Goal: Task Accomplishment & Management: Use online tool/utility

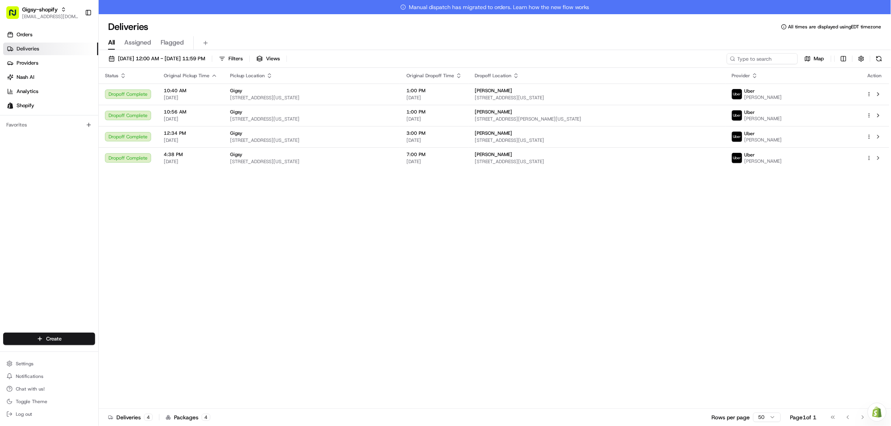
click at [33, 38] on link "Orders" at bounding box center [50, 34] width 95 height 13
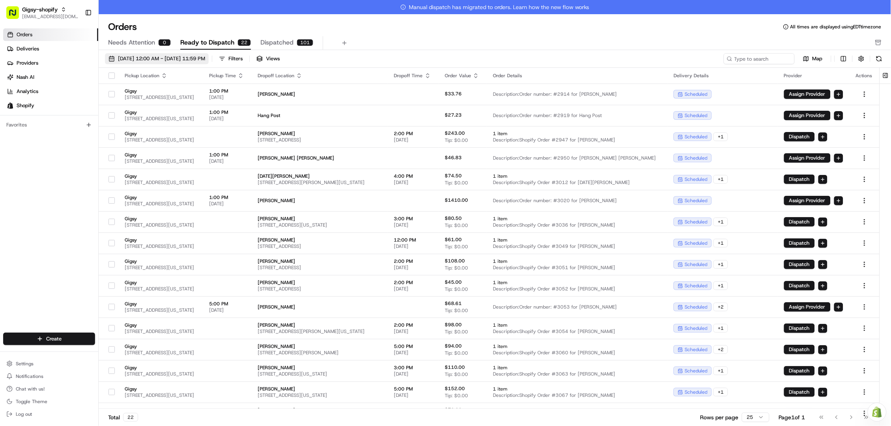
click at [173, 56] on span "08/01/2025 12:00 AM - 08/31/2025 11:59 PM" at bounding box center [161, 58] width 87 height 7
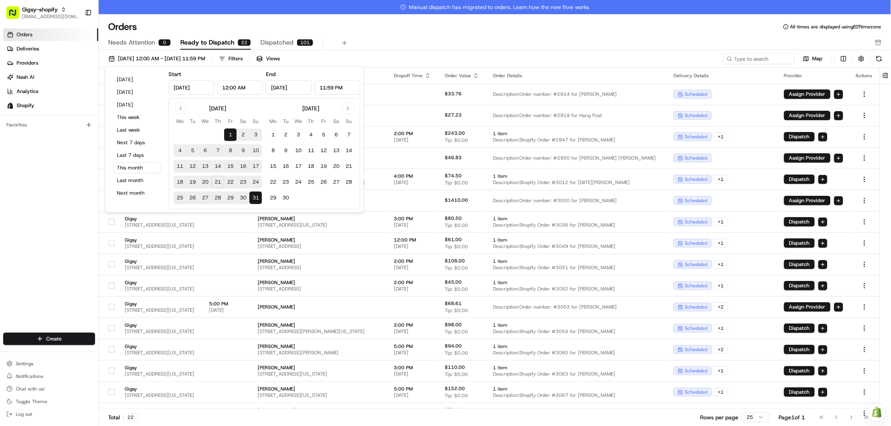
click at [218, 182] on button "21" at bounding box center [217, 182] width 13 height 13
type input "Aug 21, 2025"
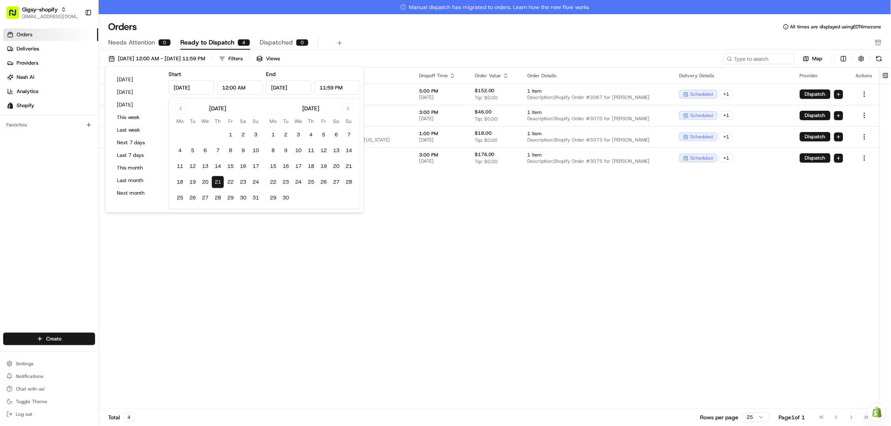
click at [350, 237] on div "Pickup Location Pickup Time Dropoff Location Dropoff Time Order Value Order Det…" at bounding box center [489, 245] width 781 height 355
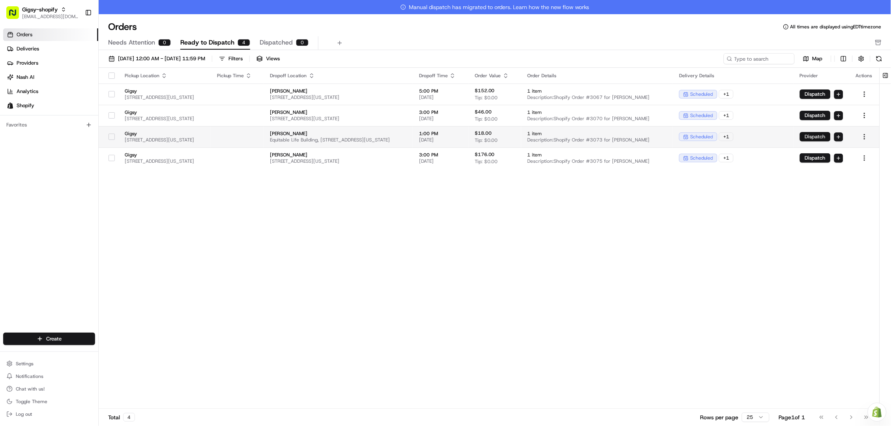
click at [819, 139] on button "Dispatch" at bounding box center [815, 136] width 31 height 9
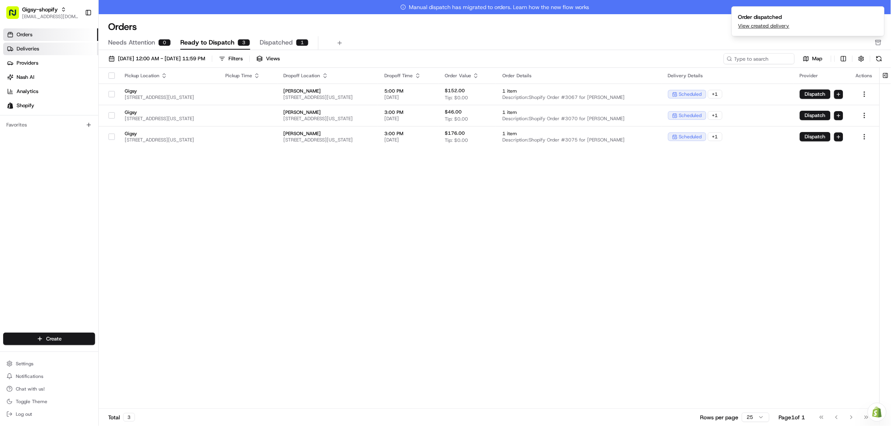
click at [15, 47] on link "Deliveries" at bounding box center [50, 49] width 95 height 13
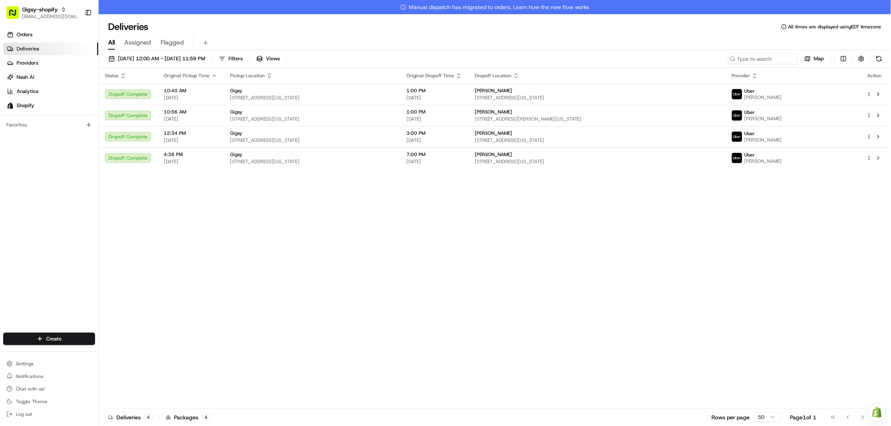
click at [172, 51] on div "08/20/2025 12:00 AM - 08/20/2025 11:59 PM Filters Views Map Status Original Pic…" at bounding box center [495, 246] width 792 height 392
click at [173, 60] on span "08/20/2025 12:00 AM - 08/20/2025 11:59 PM" at bounding box center [161, 58] width 87 height 7
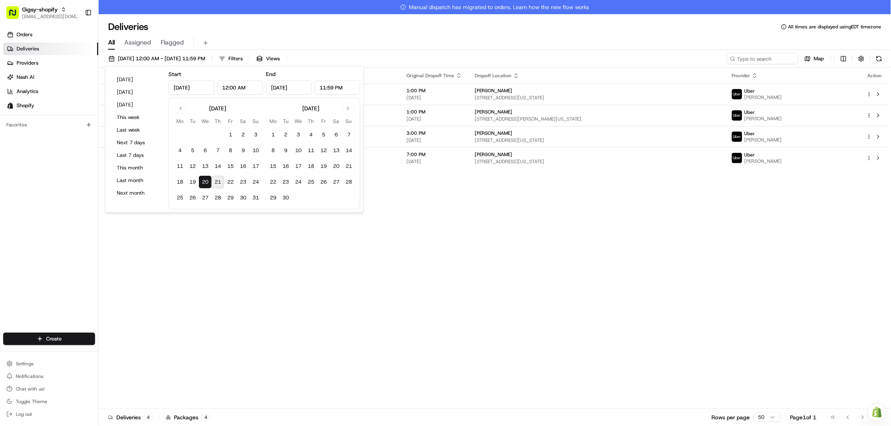
click at [213, 180] on button "21" at bounding box center [217, 182] width 13 height 13
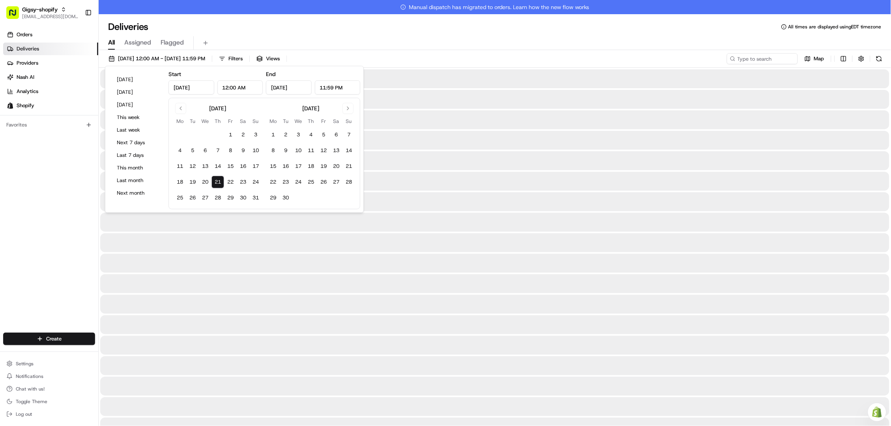
type input "Aug 21, 2025"
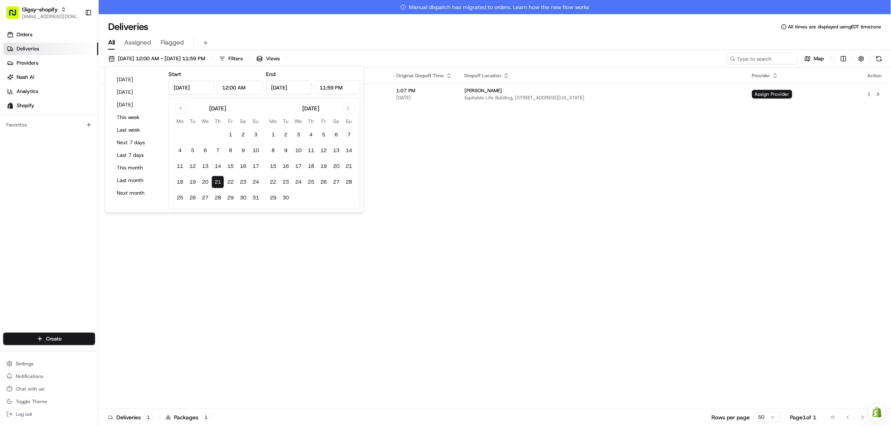
click at [240, 227] on div "Status Original Pickup Time Pickup Location Original Dropoff Time Dropoff Locat…" at bounding box center [494, 245] width 791 height 355
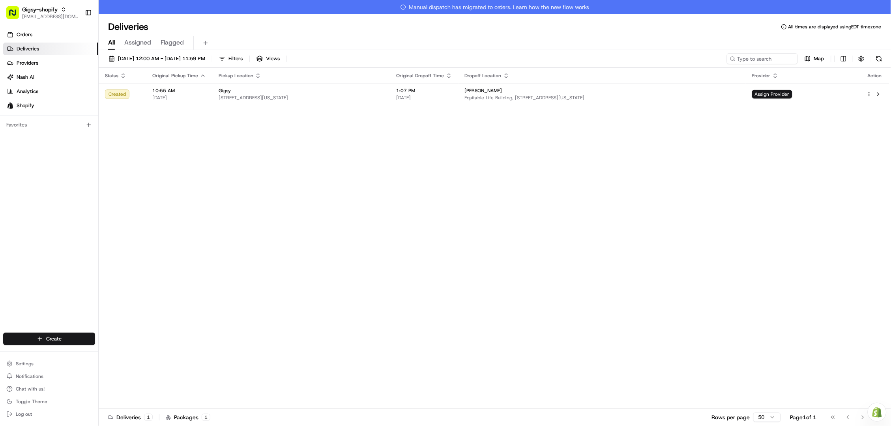
click at [536, 196] on div "Status Original Pickup Time Pickup Location Original Dropoff Time Dropoff Locat…" at bounding box center [494, 245] width 791 height 355
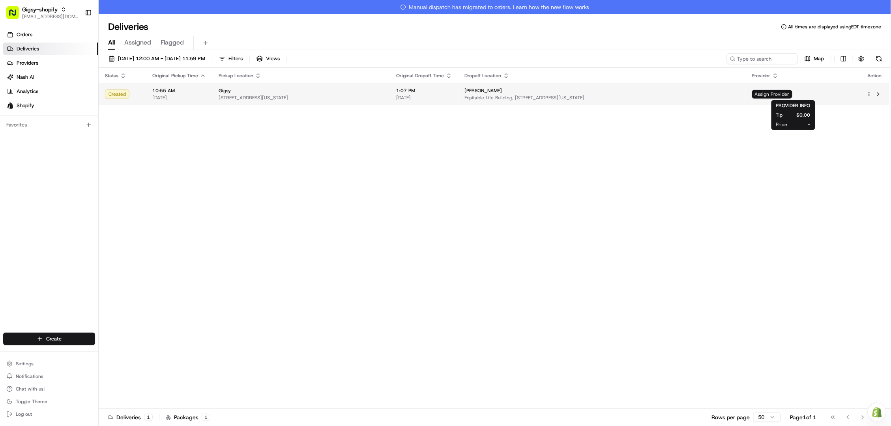
click at [783, 93] on span "Assign Provider" at bounding box center [772, 94] width 40 height 9
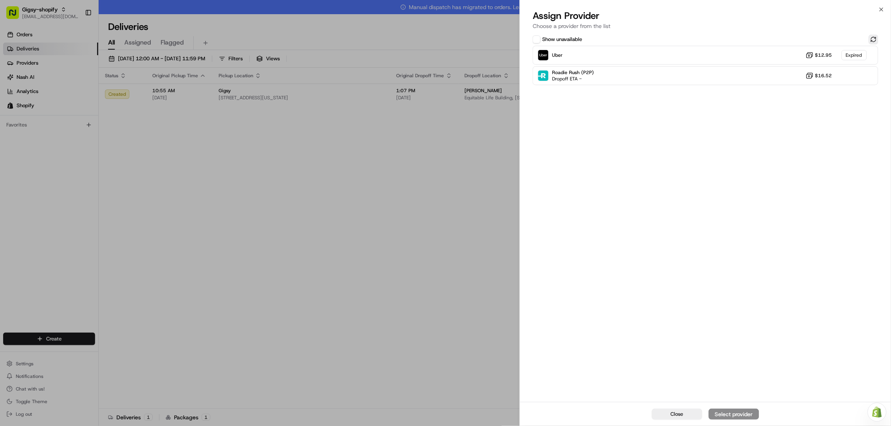
click at [876, 37] on button at bounding box center [873, 39] width 9 height 9
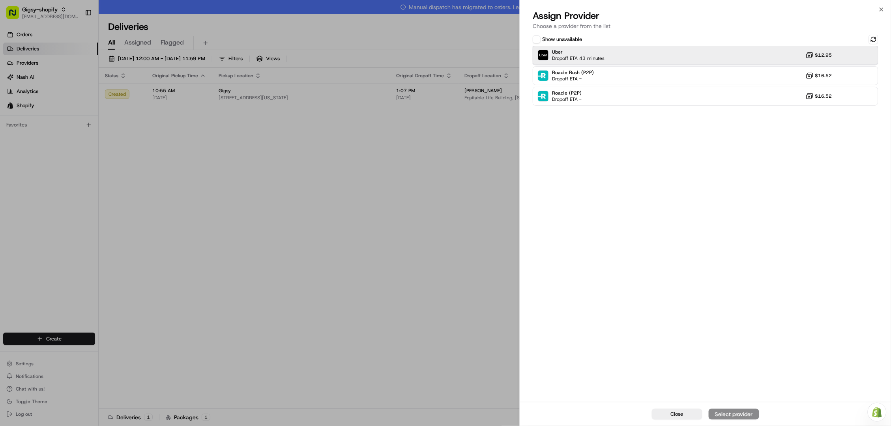
click at [772, 47] on div "Uber Dropoff ETA 43 minutes $12.95" at bounding box center [706, 55] width 346 height 19
click at [747, 414] on div "Assign Provider" at bounding box center [733, 415] width 39 height 8
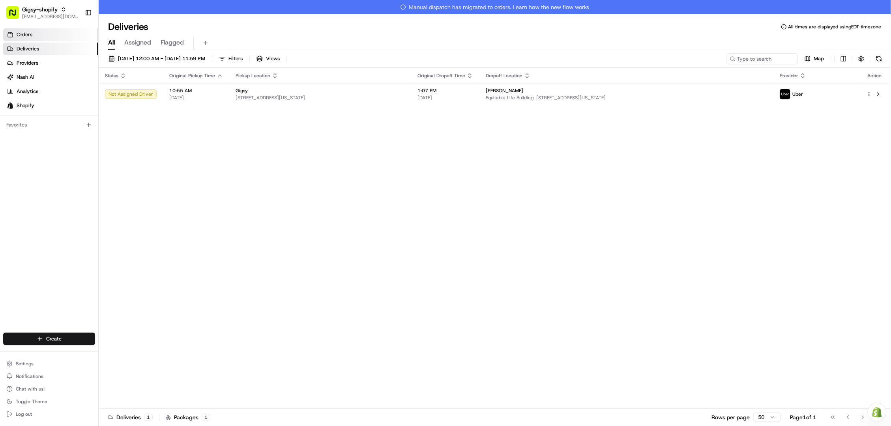
click at [60, 40] on link "Orders" at bounding box center [50, 34] width 95 height 13
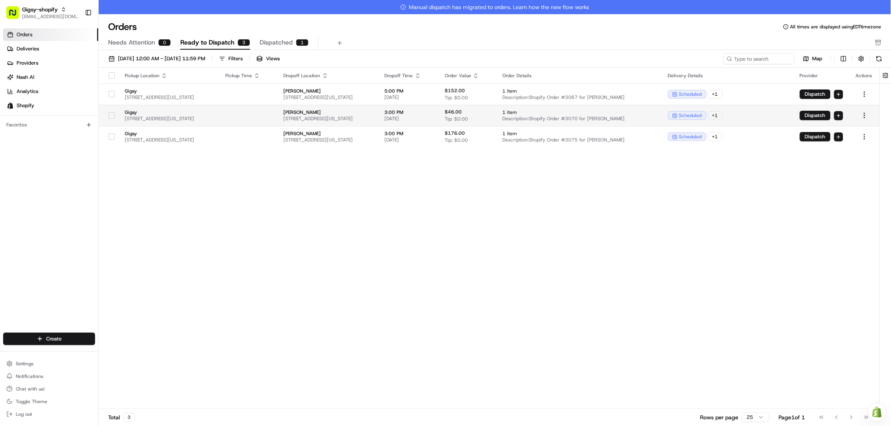
click at [112, 116] on button "button" at bounding box center [111, 115] width 6 height 6
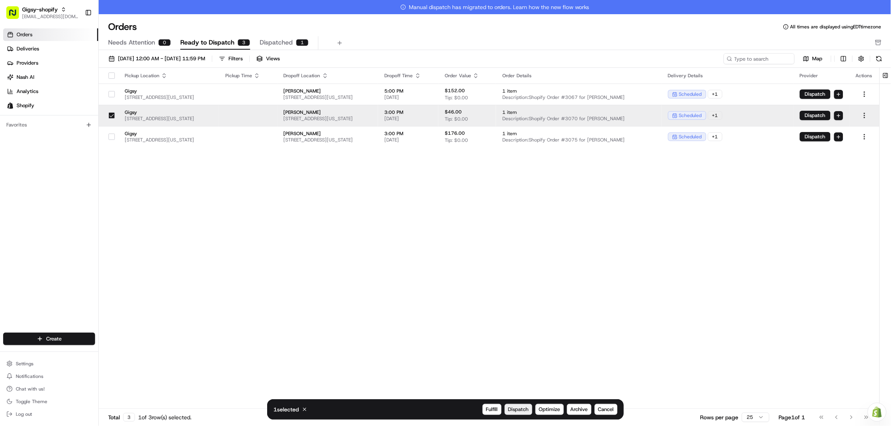
click at [516, 412] on span "Dispatch" at bounding box center [518, 409] width 21 height 7
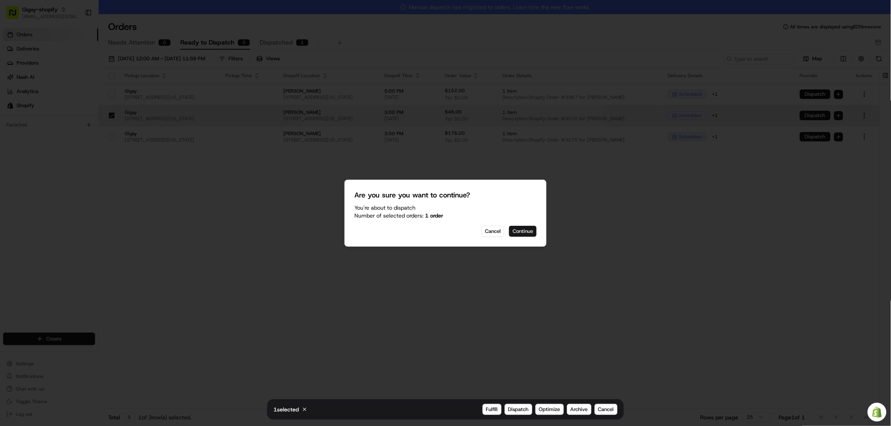
click at [518, 231] on button "Continue" at bounding box center [523, 231] width 28 height 11
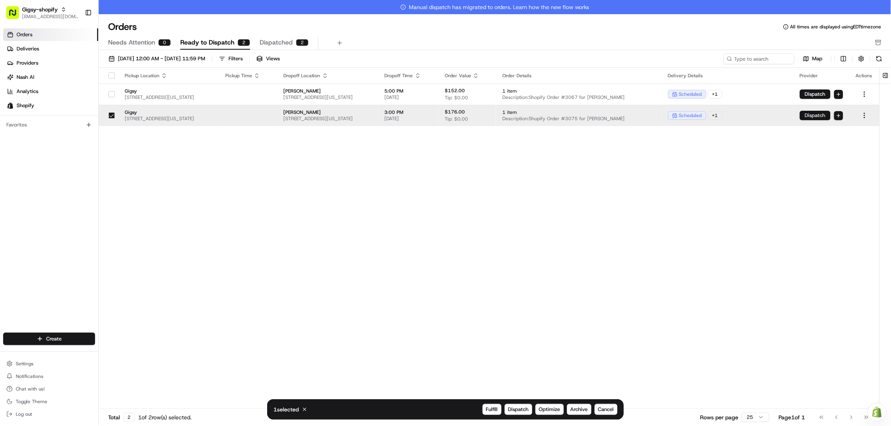
click at [819, 112] on button "Dispatch" at bounding box center [815, 115] width 31 height 9
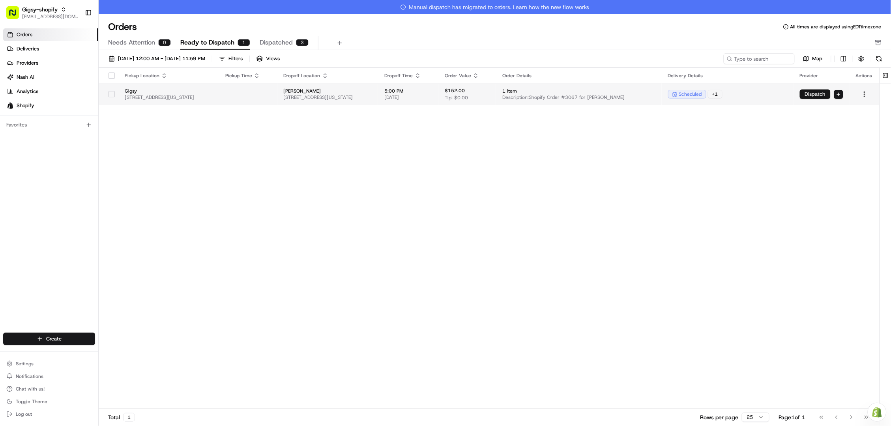
click at [812, 94] on button "Dispatch" at bounding box center [815, 94] width 31 height 9
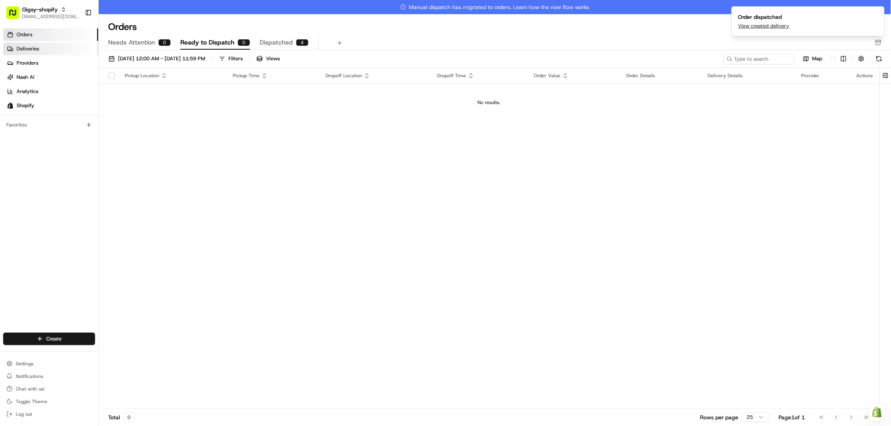
click at [63, 45] on link "Deliveries" at bounding box center [50, 49] width 95 height 13
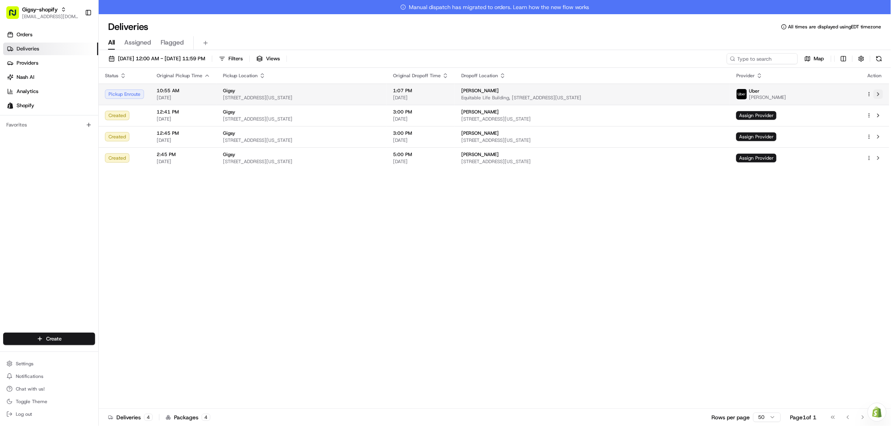
click at [879, 96] on button at bounding box center [877, 94] width 9 height 9
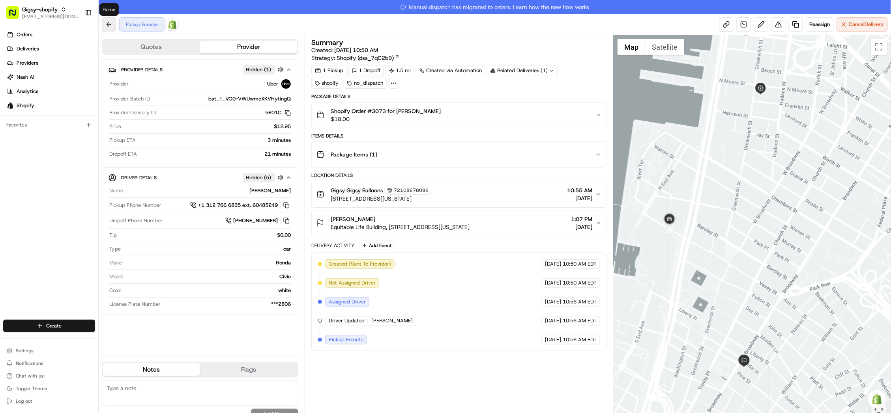
click at [107, 24] on button at bounding box center [109, 24] width 14 height 14
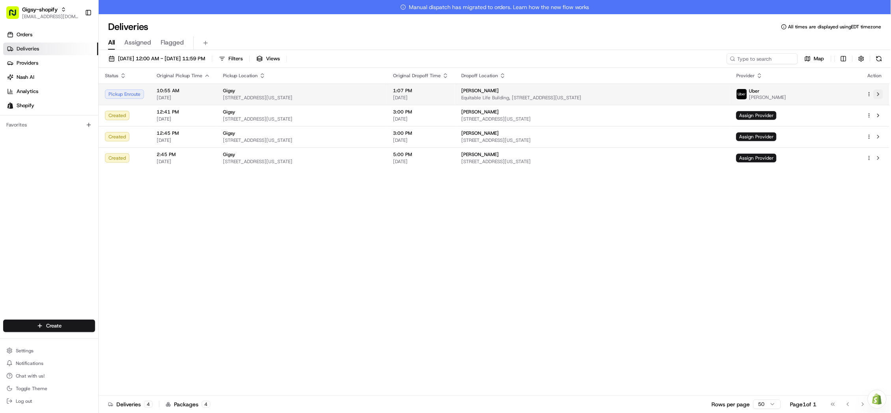
click at [879, 98] on button at bounding box center [877, 94] width 9 height 9
